Goal: Task Accomplishment & Management: Use online tool/utility

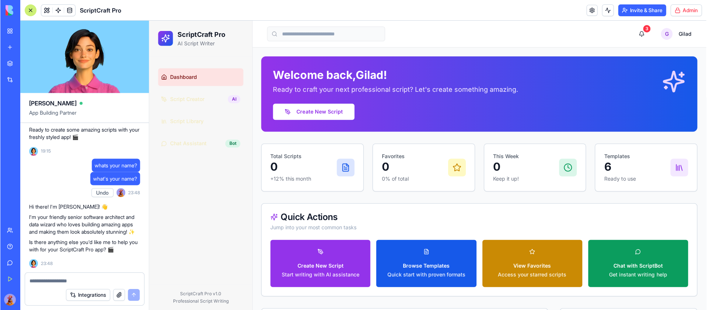
scroll to position [1992, 0]
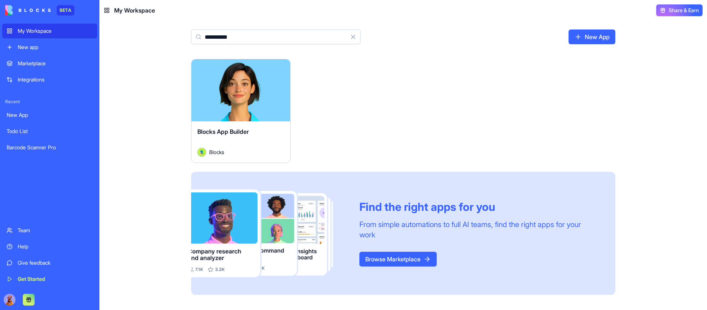
type input "**********"
click at [242, 83] on button "Launch" at bounding box center [240, 90] width 55 height 15
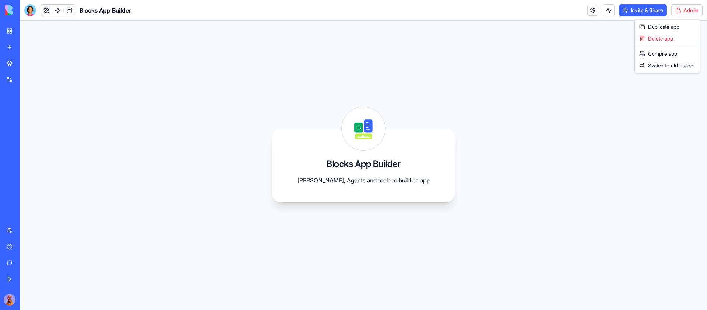
click at [688, 14] on html "BETA My Workspace New app Marketplace Integrations Recent New App Todo List Bar…" at bounding box center [353, 155] width 707 height 310
click at [674, 64] on span "Switch to old builder" at bounding box center [671, 65] width 47 height 7
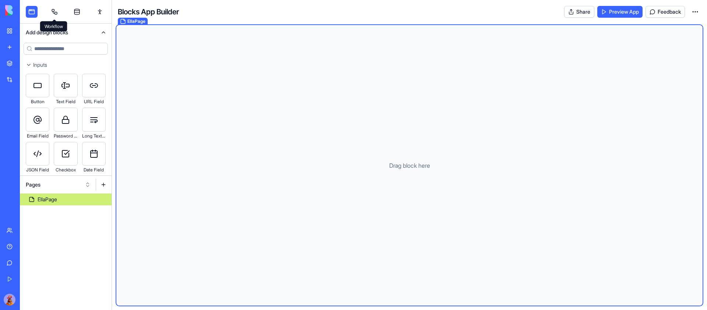
click at [52, 9] on link at bounding box center [55, 12] width 12 height 12
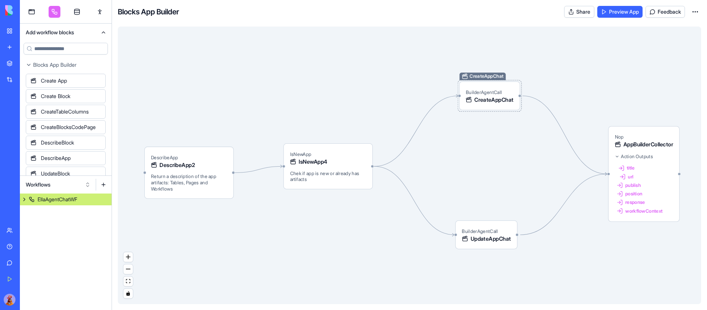
click at [502, 98] on span "CreateAppChat" at bounding box center [494, 100] width 39 height 8
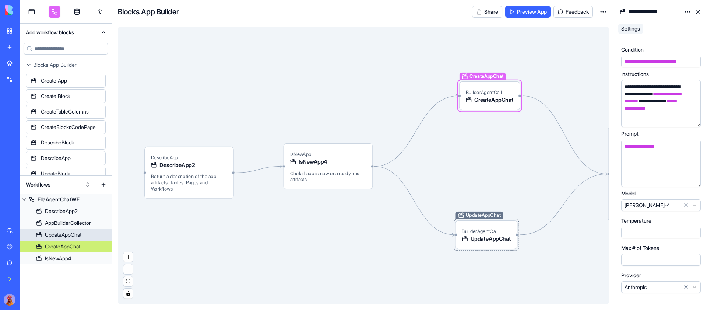
click at [500, 236] on span "UpdateAppChat" at bounding box center [491, 239] width 41 height 8
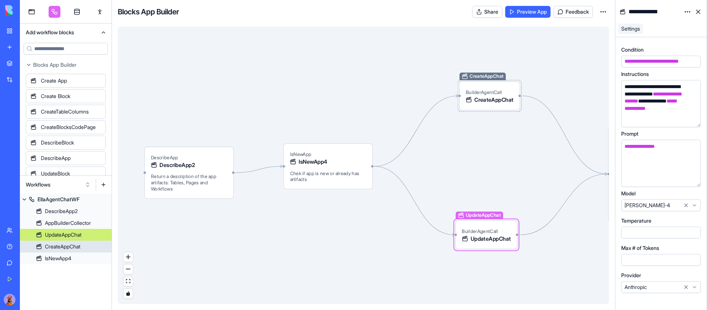
click at [494, 99] on span "CreateAppChat" at bounding box center [494, 100] width 39 height 8
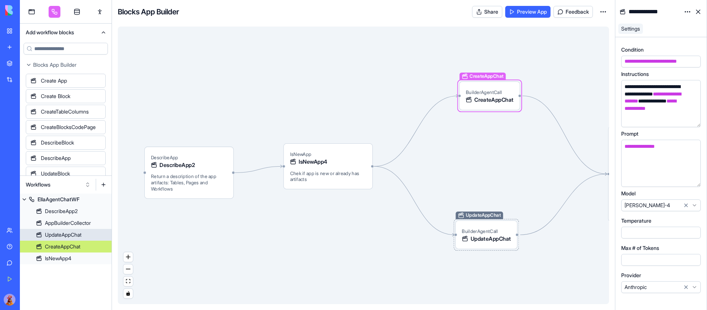
click at [484, 242] on span "UpdateAppChat" at bounding box center [491, 239] width 41 height 8
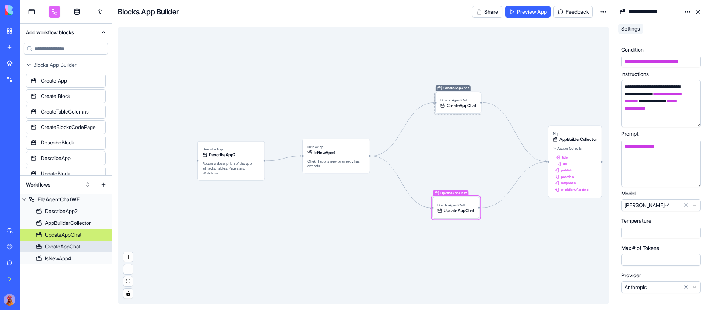
click at [474, 99] on div "BuilderAgentCall CreateAppChat" at bounding box center [459, 103] width 36 height 12
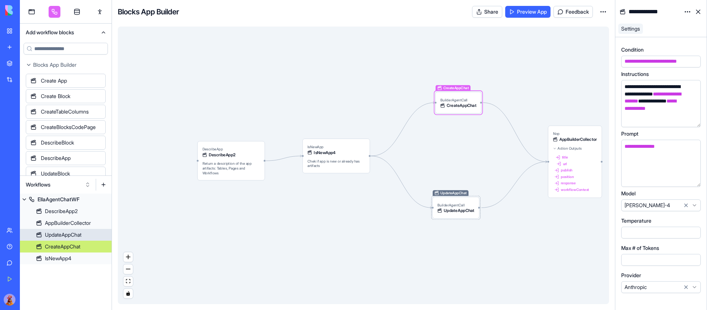
click at [460, 203] on span "BuilderAgentCall" at bounding box center [451, 205] width 27 height 4
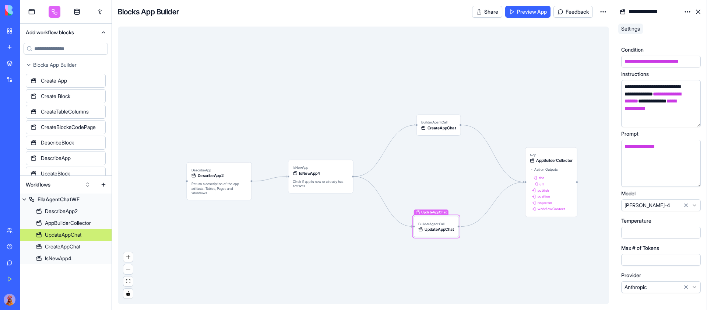
click at [78, 182] on button "Workflows" at bounding box center [58, 185] width 72 height 12
